Goal: Task Accomplishment & Management: Complete application form

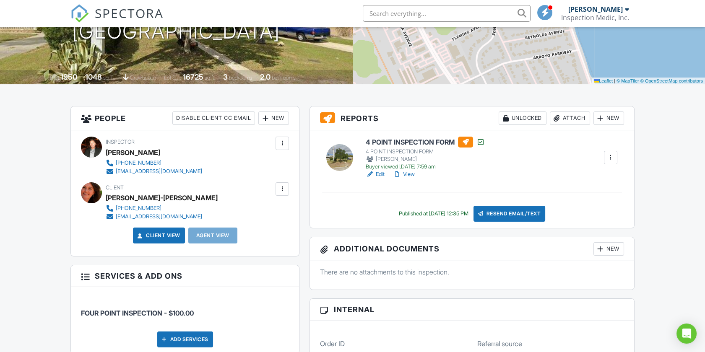
drag, startPoint x: 0, startPoint y: 0, endPoint x: 635, endPoint y: 126, distance: 646.9
drag, startPoint x: 635, startPoint y: 126, endPoint x: 250, endPoint y: 159, distance: 385.7
click at [250, 159] on div "Inspector Peter Steffen 760-815-0781 homeinspectionmedic@gmail.com" at bounding box center [185, 156] width 208 height 39
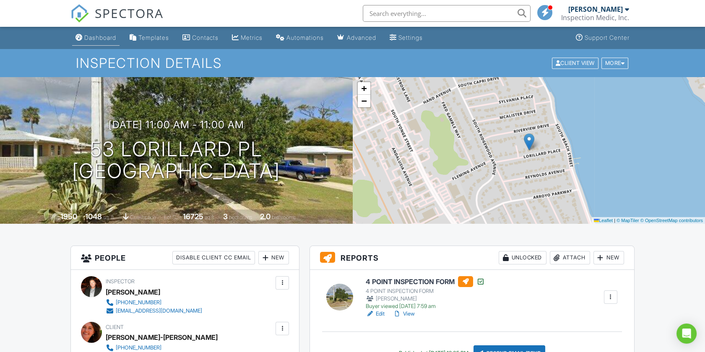
click at [99, 34] on div "Dashboard" at bounding box center [100, 37] width 32 height 7
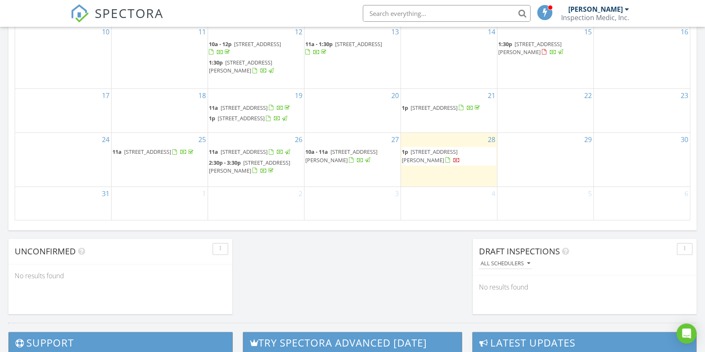
scroll to position [559, 0]
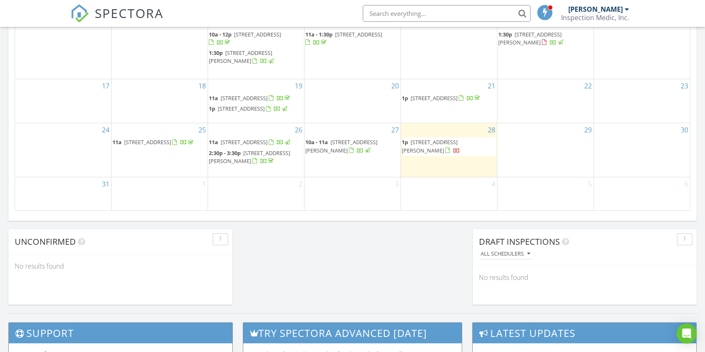
click at [420, 154] on span "2501 Nordman Ave, New Smyrna Beach 32168" at bounding box center [430, 146] width 56 height 16
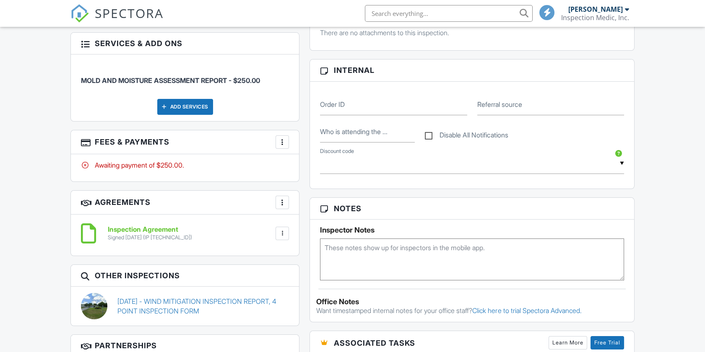
scroll to position [372, 0]
click at [285, 139] on div at bounding box center [282, 142] width 8 height 8
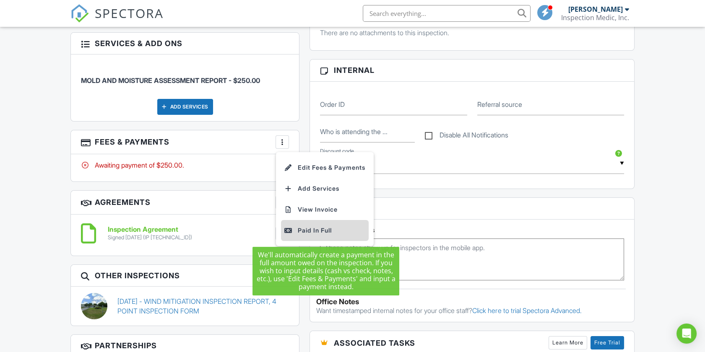
click at [299, 230] on div "Paid In Full" at bounding box center [324, 231] width 81 height 10
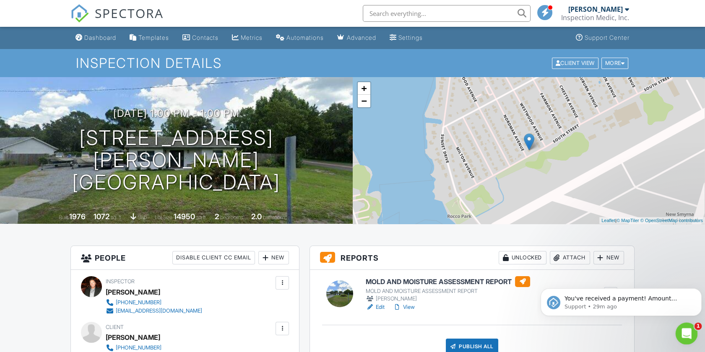
click at [687, 329] on icon "Open Intercom Messenger" at bounding box center [686, 333] width 14 height 14
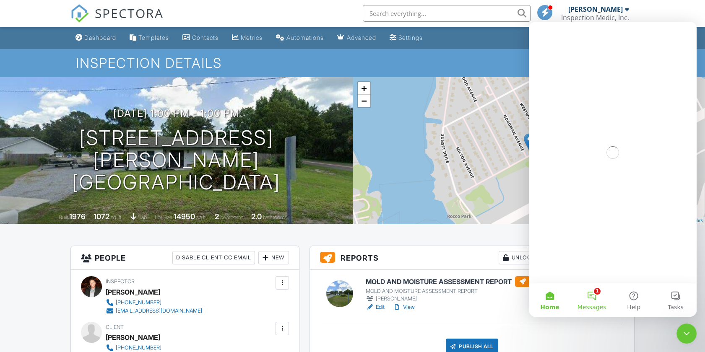
click at [596, 299] on button "1 Messages" at bounding box center [592, 301] width 42 height 34
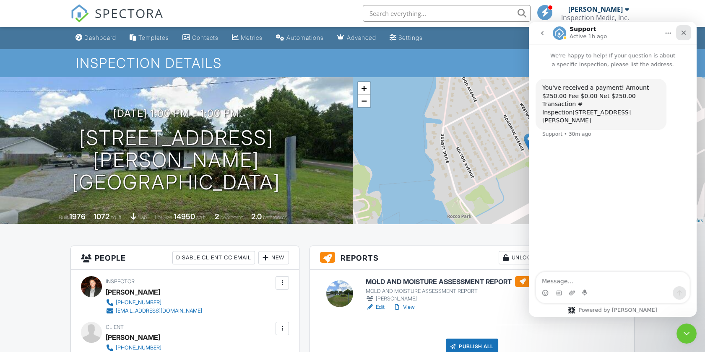
click at [683, 35] on icon "Close" at bounding box center [683, 32] width 7 height 7
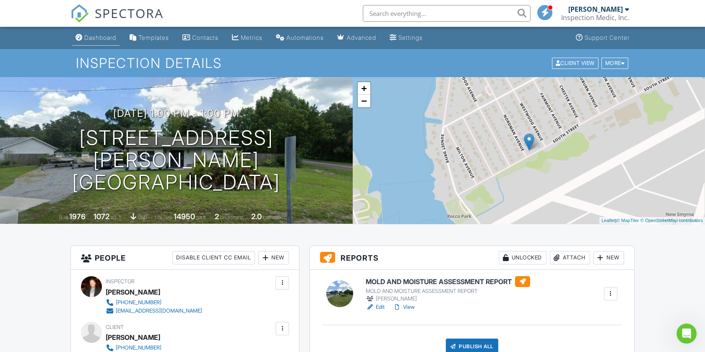
click at [110, 41] on div "Dashboard" at bounding box center [100, 37] width 32 height 7
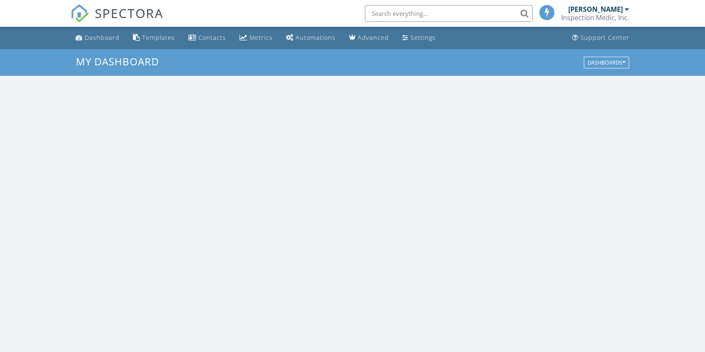
scroll to position [778, 720]
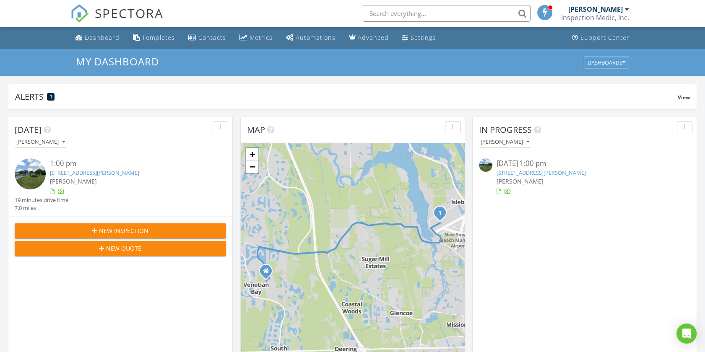
click at [122, 228] on span "New Inspection" at bounding box center [123, 230] width 49 height 9
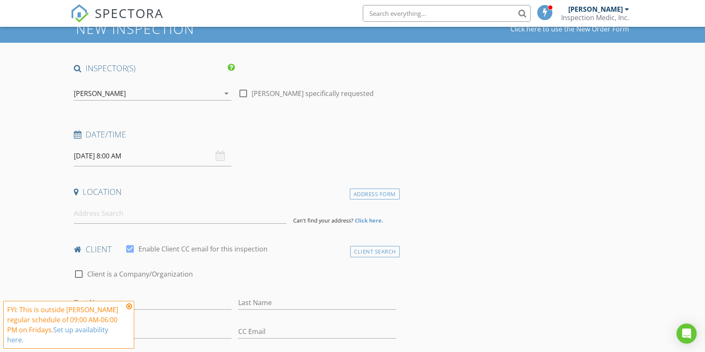
scroll to position [140, 0]
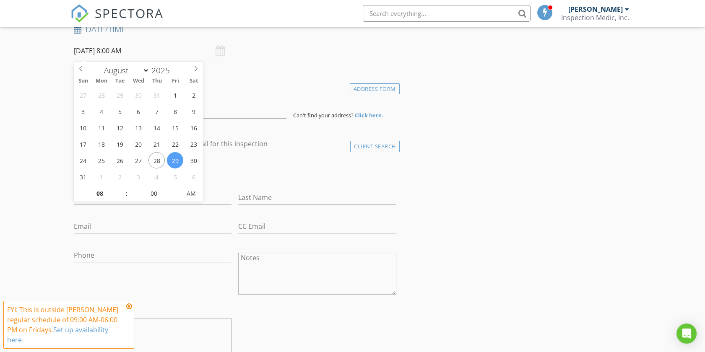
click at [148, 60] on input "08/29/2025 8:00 AM" at bounding box center [153, 51] width 158 height 21
type input "09"
type input "08/29/2025 9:00 AM"
click at [120, 190] on span at bounding box center [123, 189] width 6 height 8
type input "10"
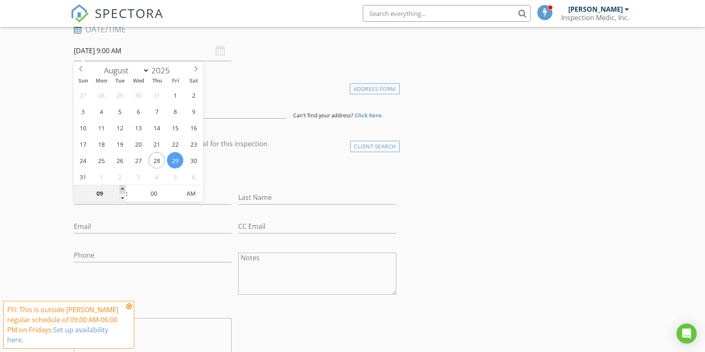
type input "[DATE] 10:00 AM"
click at [120, 190] on span at bounding box center [123, 189] width 6 height 8
type input "11"
type input "[DATE] 11:00 AM"
click at [120, 190] on span at bounding box center [123, 189] width 6 height 8
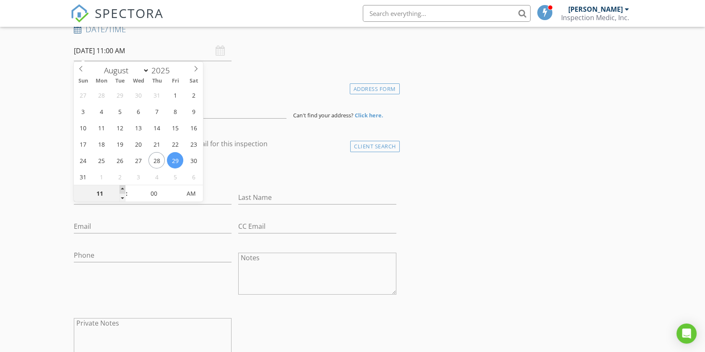
type input "12"
type input "08/29/2025 12:00 PM"
click at [120, 190] on span at bounding box center [123, 189] width 6 height 8
type input "11"
type input "[DATE] 11:00 AM"
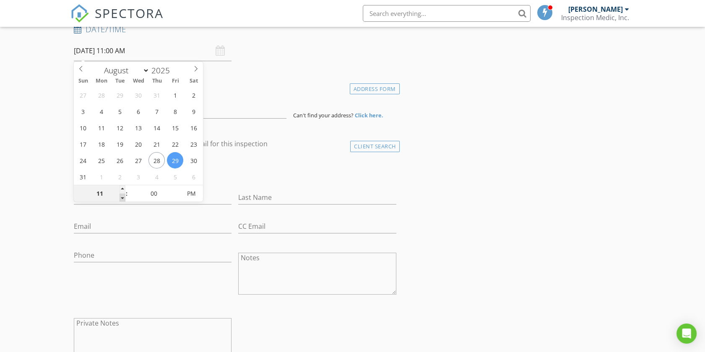
click at [121, 197] on span at bounding box center [123, 198] width 6 height 8
type input "10"
type input "[DATE] 10:00 AM"
click at [121, 197] on span at bounding box center [123, 198] width 6 height 8
click at [221, 114] on input at bounding box center [180, 108] width 213 height 21
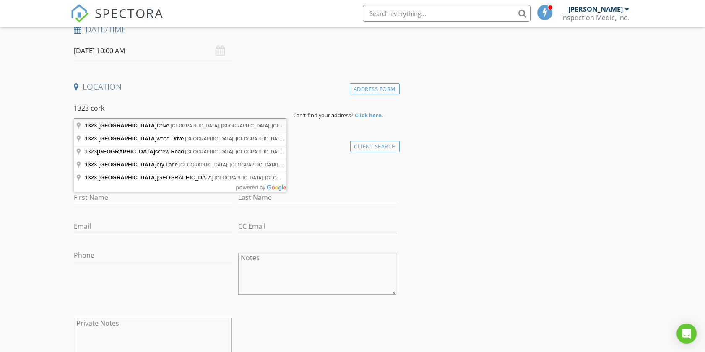
type input "1323 Cork Drive, Ormond Beach, FL, USA"
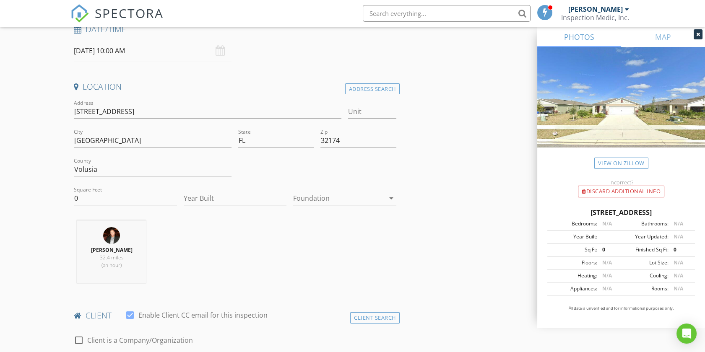
click at [91, 185] on div "Square Feet 0" at bounding box center [124, 199] width 109 height 29
click at [86, 197] on input "0" at bounding box center [125, 199] width 103 height 14
type input "1514"
click at [316, 202] on div at bounding box center [338, 198] width 91 height 13
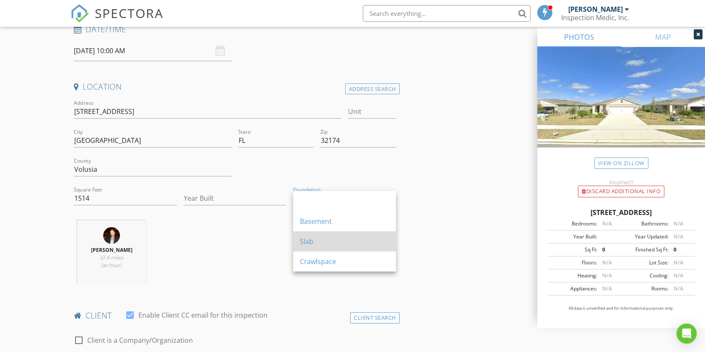
click at [314, 240] on div "Slab" at bounding box center [344, 242] width 89 height 10
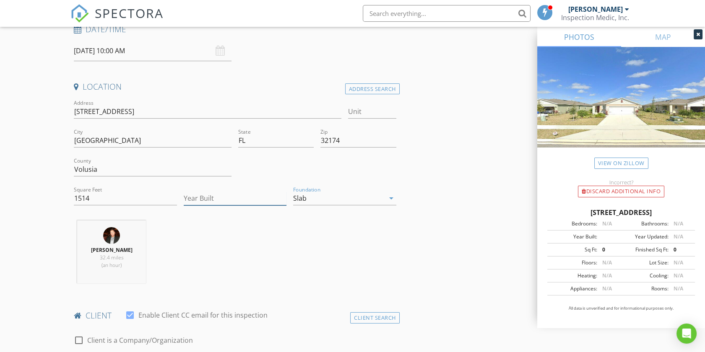
click at [217, 193] on input "Year Built" at bounding box center [235, 199] width 103 height 14
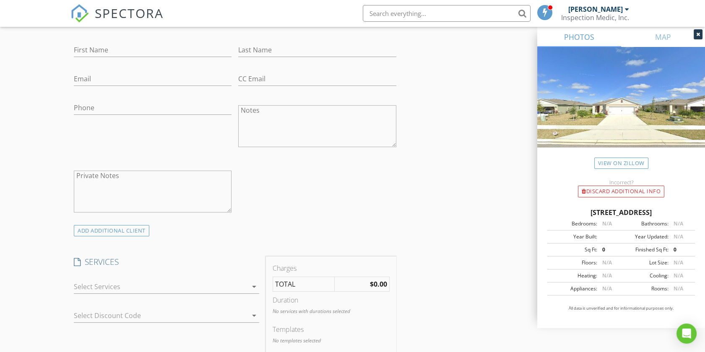
scroll to position [466, 0]
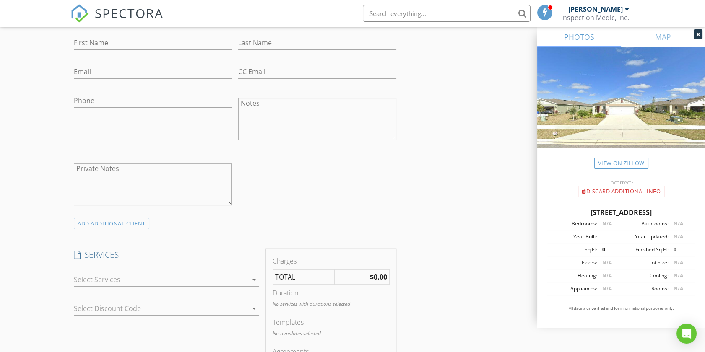
type input "2024"
click at [135, 44] on input "First Name" at bounding box center [153, 43] width 158 height 14
type input "[PERSON_NAME]"
type input "[EMAIL_ADDRESS][DOMAIN_NAME]"
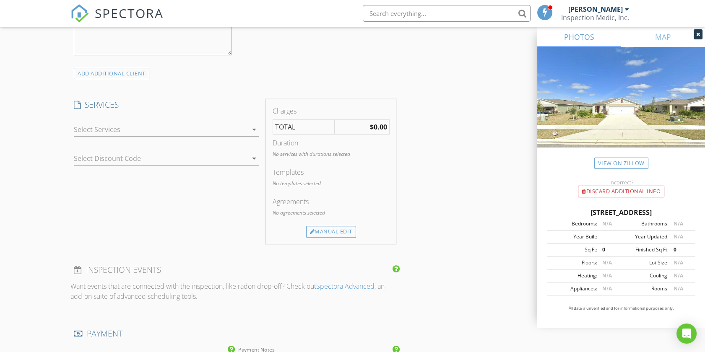
scroll to position [652, 0]
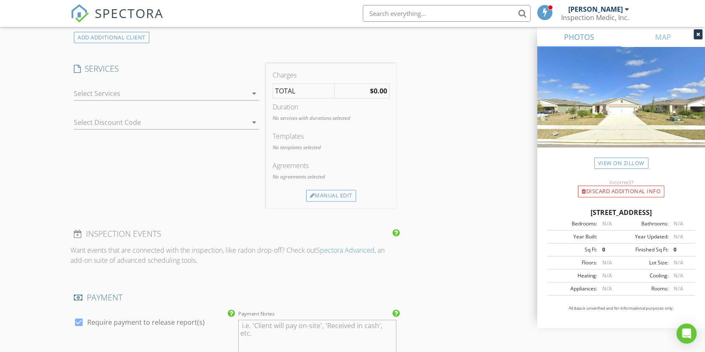
type input "[PHONE_NUMBER]"
click at [166, 100] on div "arrow_drop_down" at bounding box center [166, 98] width 185 height 22
click at [164, 99] on div at bounding box center [161, 93] width 174 height 13
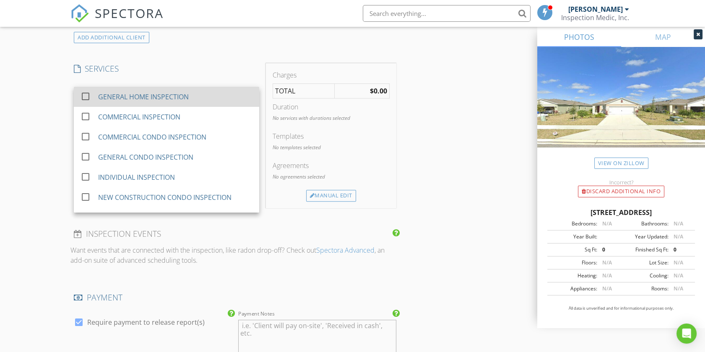
click at [164, 103] on div "GENERAL HOME INSPECTION" at bounding box center [175, 96] width 154 height 17
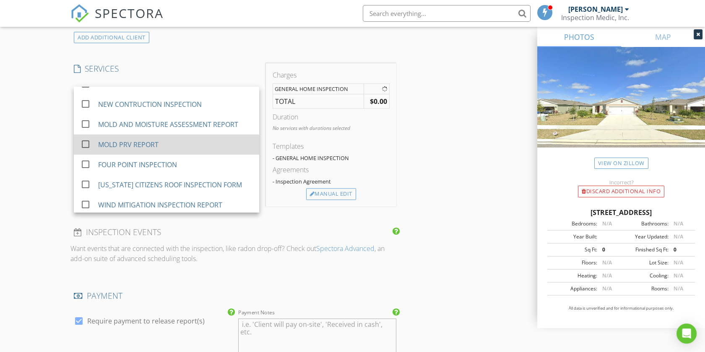
scroll to position [140, 0]
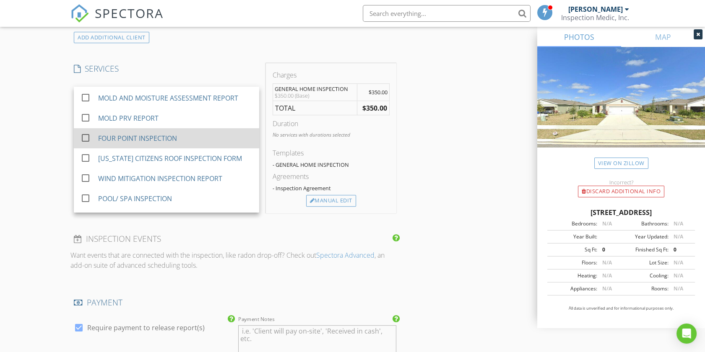
click at [164, 130] on div "FOUR POINT INSPECTION" at bounding box center [175, 138] width 154 height 17
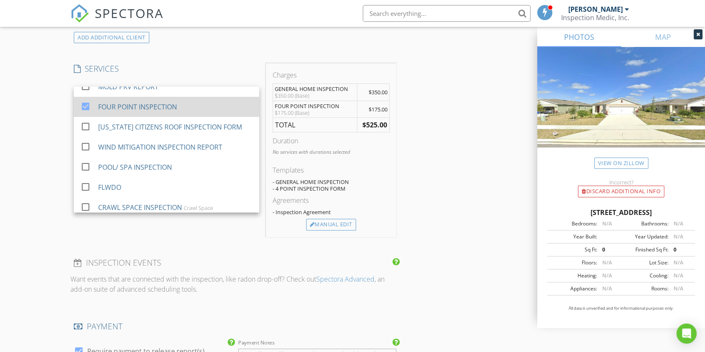
scroll to position [186, 0]
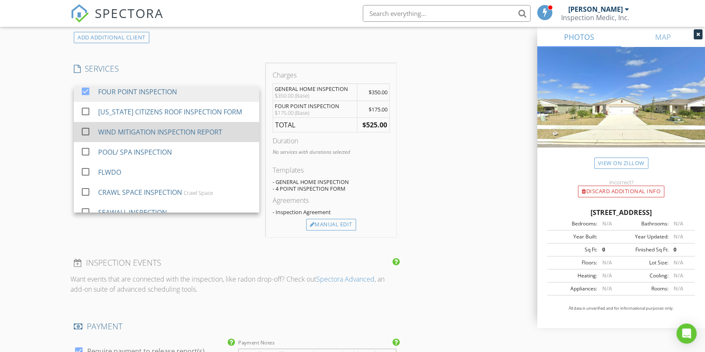
click at [163, 130] on div "WIND MITIGATION INSPECTION REPORT" at bounding box center [160, 132] width 124 height 10
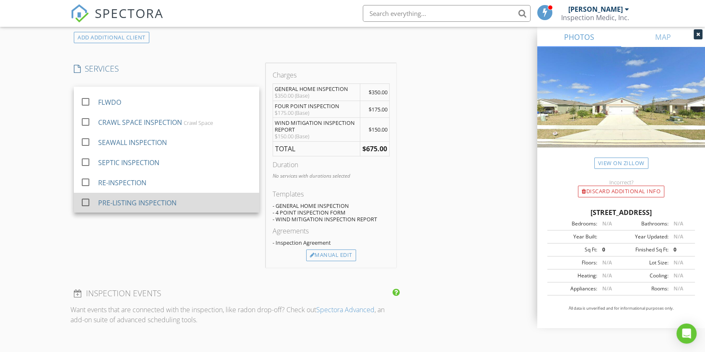
scroll to position [279, 0]
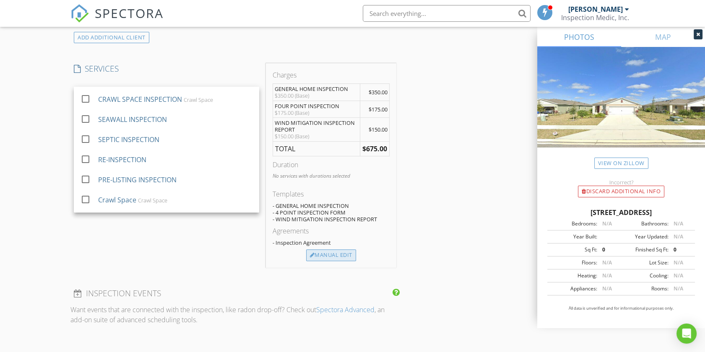
click at [318, 255] on div "Manual Edit" at bounding box center [331, 256] width 50 height 12
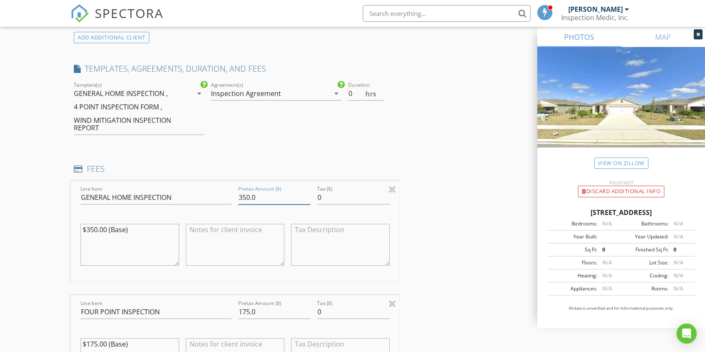
drag, startPoint x: 239, startPoint y: 199, endPoint x: 267, endPoint y: 197, distance: 27.8
click at [267, 197] on input "350.0" at bounding box center [274, 198] width 72 height 14
type input "300"
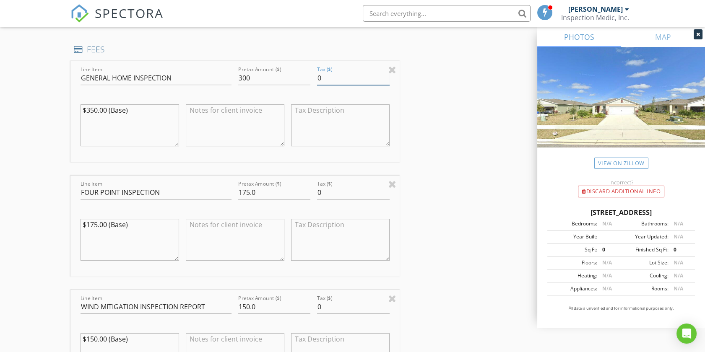
scroll to position [792, 0]
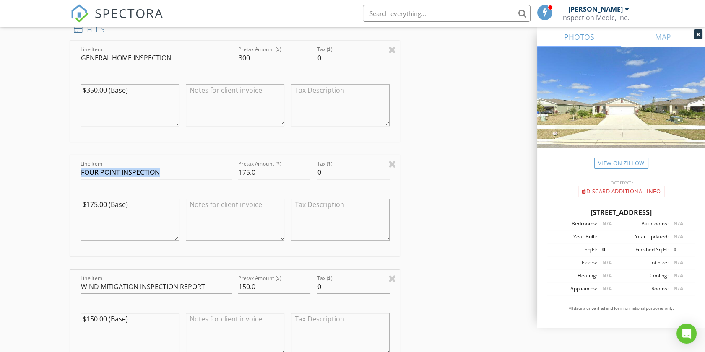
drag, startPoint x: 234, startPoint y: 170, endPoint x: 311, endPoint y: 173, distance: 77.2
click at [311, 173] on div "Line Item FOUR POINT INSPECTION Pretax Amount ($) 175.0 Tax ($) 0 $175.00 (Base)" at bounding box center [234, 206] width 329 height 101
drag, startPoint x: 231, startPoint y: 176, endPoint x: 238, endPoint y: 176, distance: 7.1
click at [238, 176] on div "Line Item FOUR POINT INSPECTION Pretax Amount ($) 175.0 Tax ($) 0 $175.00 (Base)" at bounding box center [234, 206] width 329 height 101
drag, startPoint x: 238, startPoint y: 176, endPoint x: 282, endPoint y: 173, distance: 43.7
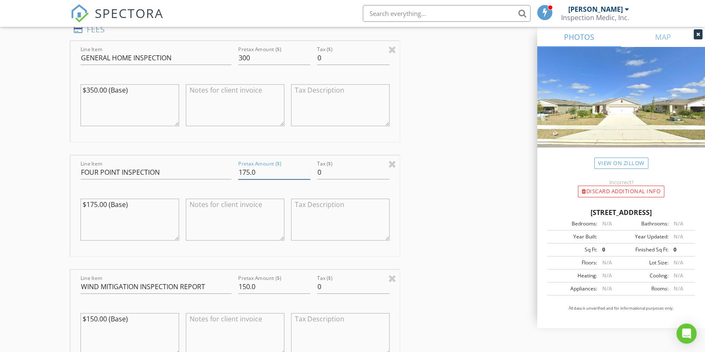
click at [271, 179] on div "Pretax Amount ($) 175.0" at bounding box center [274, 177] width 72 height 22
type input "100"
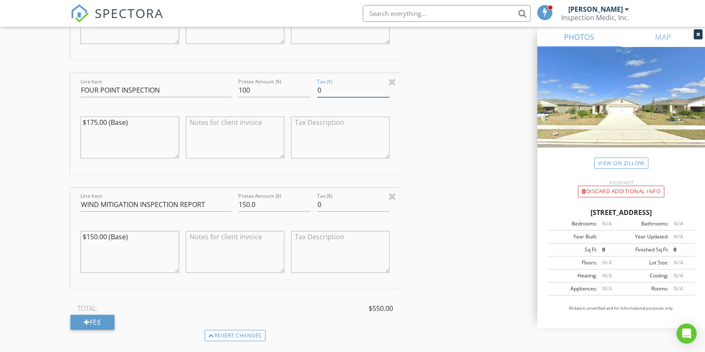
scroll to position [885, 0]
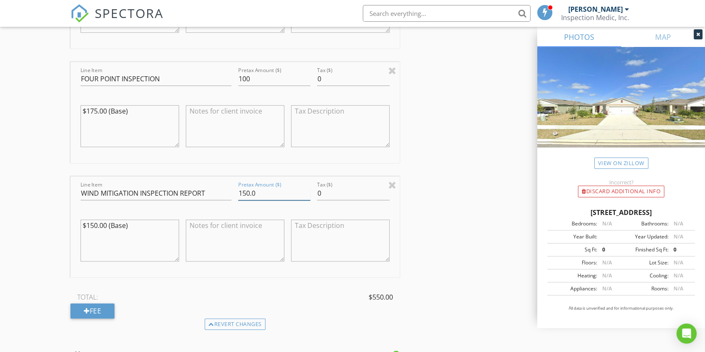
drag, startPoint x: 249, startPoint y: 195, endPoint x: 272, endPoint y: 195, distance: 23.1
click at [272, 195] on input "150.0" at bounding box center [274, 194] width 72 height 14
type input "1"
type input "75"
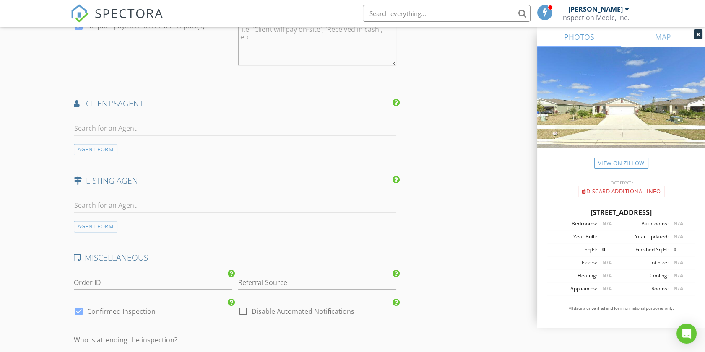
scroll to position [1305, 0]
click at [98, 123] on input "text" at bounding box center [235, 128] width 322 height 14
type input "[PERSON_NAME]"
click at [141, 146] on div "No results found. Click to add a new Agent" at bounding box center [141, 146] width 126 height 10
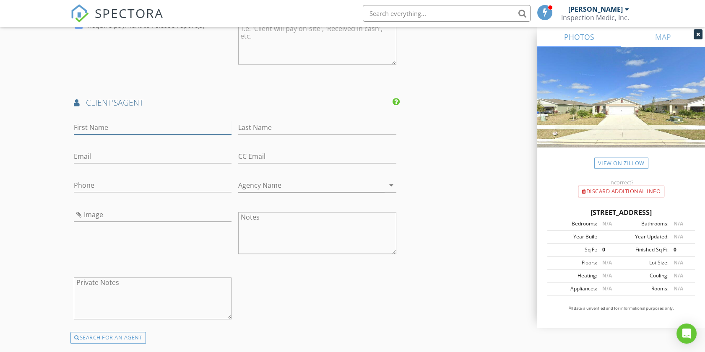
click at [118, 125] on input "First Name" at bounding box center [153, 128] width 158 height 14
type input "[PERSON_NAME]"
type input "denter@embarqmail.com"
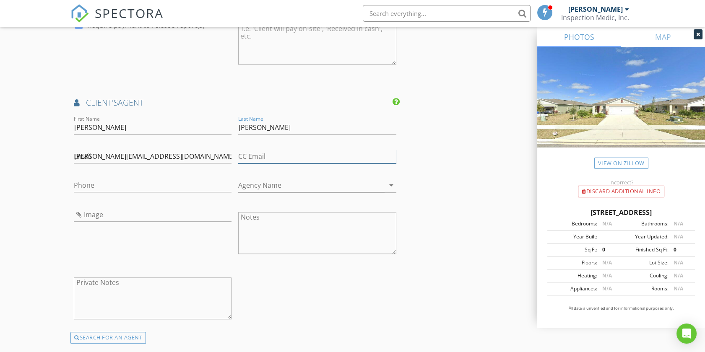
type input "denter@embarqmail.com"
type input "973-670-8261"
drag, startPoint x: 326, startPoint y: 154, endPoint x: 237, endPoint y: 156, distance: 89.4
click at [237, 156] on div "CC Email denter@embarqmail.com" at bounding box center [317, 157] width 164 height 29
click at [208, 156] on input "denter@embarqmail.com" at bounding box center [153, 157] width 158 height 14
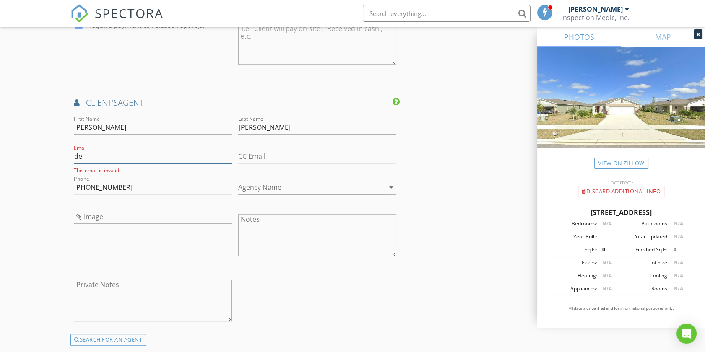
type input "d"
type input "[EMAIL_ADDRESS][DOMAIN_NAME]"
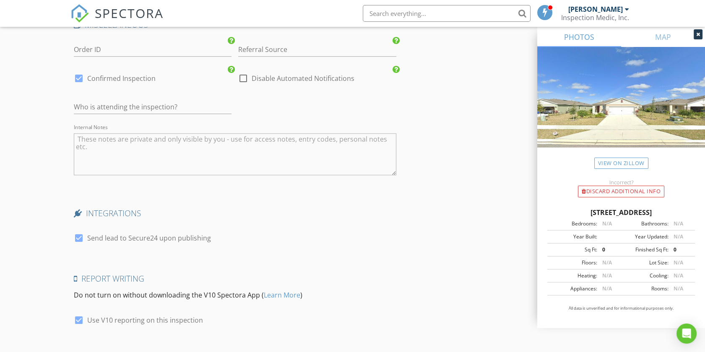
scroll to position [1778, 0]
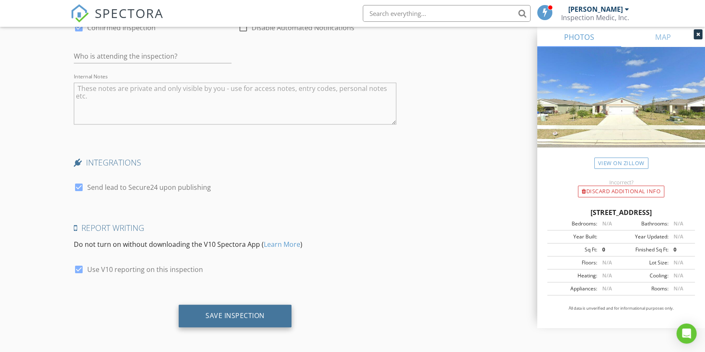
type input "[PHONE_NUMBER]"
click at [229, 312] on div "Save Inspection" at bounding box center [235, 316] width 59 height 8
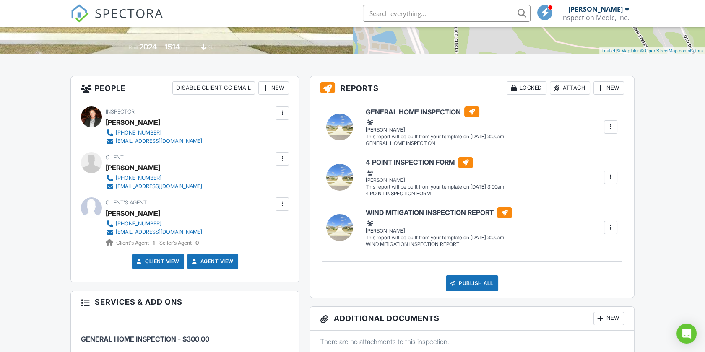
scroll to position [186, 0]
